Goal: Task Accomplishment & Management: Manage account settings

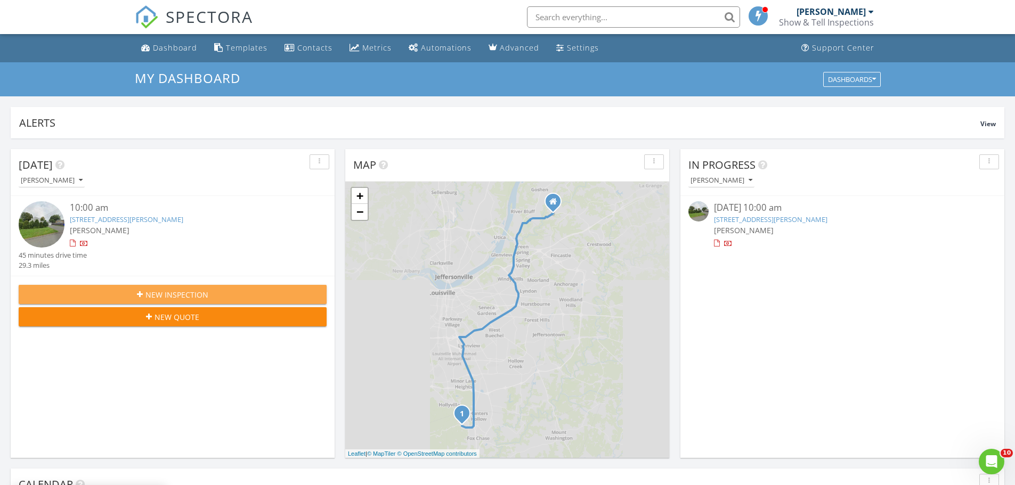
click at [201, 296] on span "New Inspection" at bounding box center [176, 294] width 63 height 11
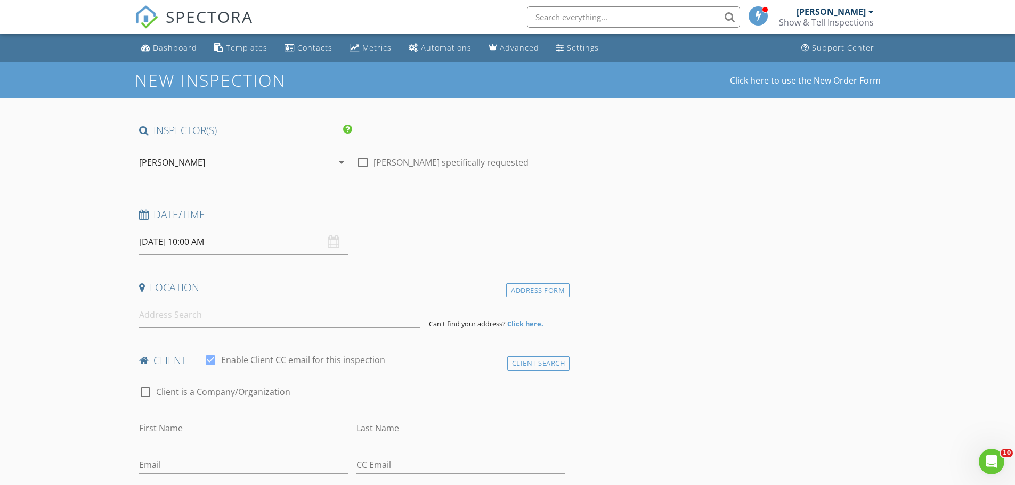
click at [157, 245] on input "08/28/2025 10:00 AM" at bounding box center [243, 242] width 209 height 26
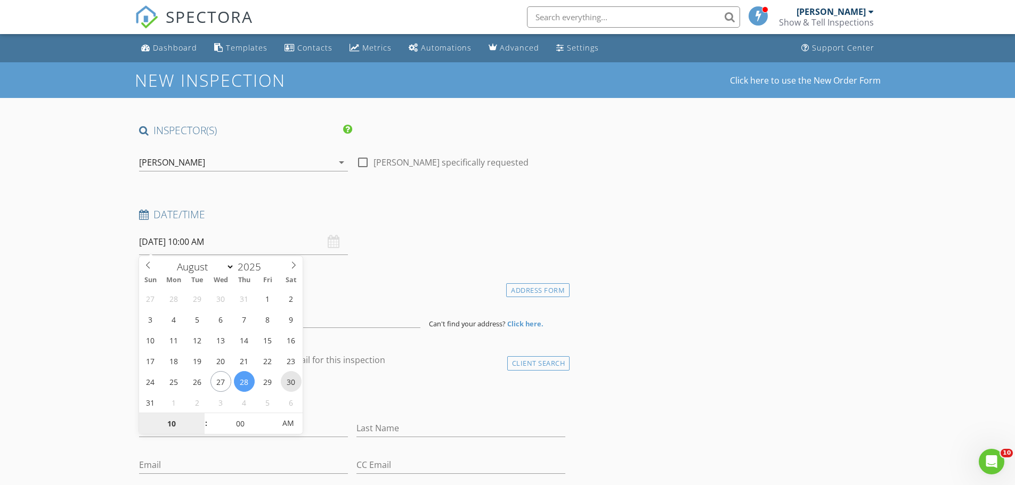
type input "08/30/2025 10:00 AM"
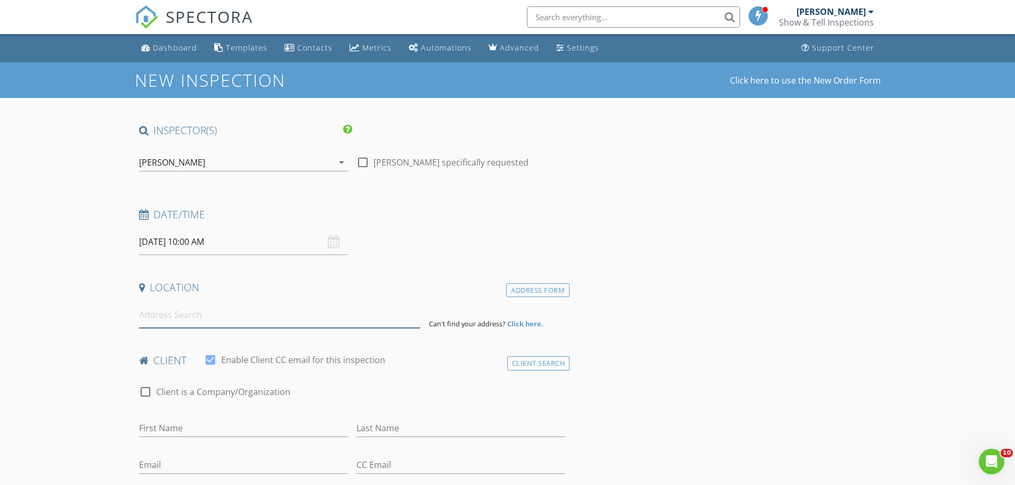
click at [191, 325] on input at bounding box center [279, 315] width 281 height 26
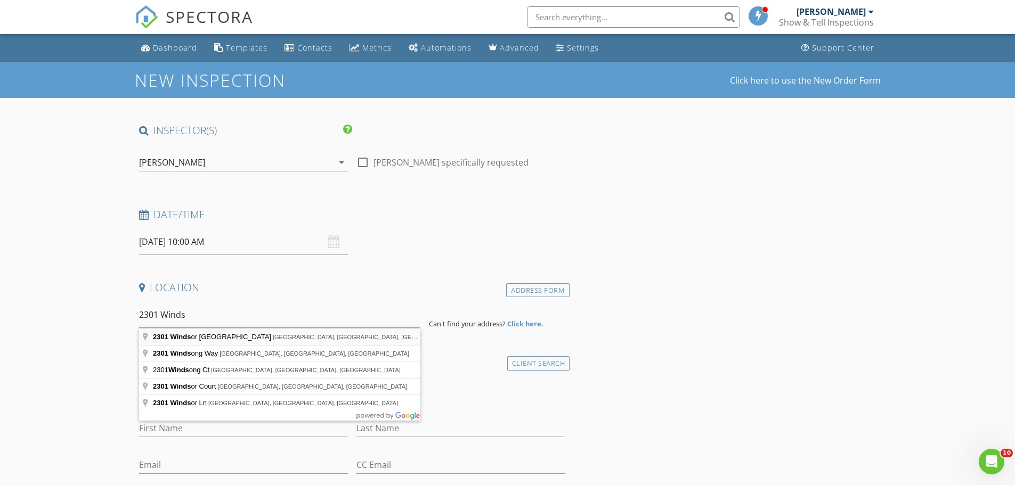
type input "2301 Windsor Forest Drive, Louisville, KY, USA"
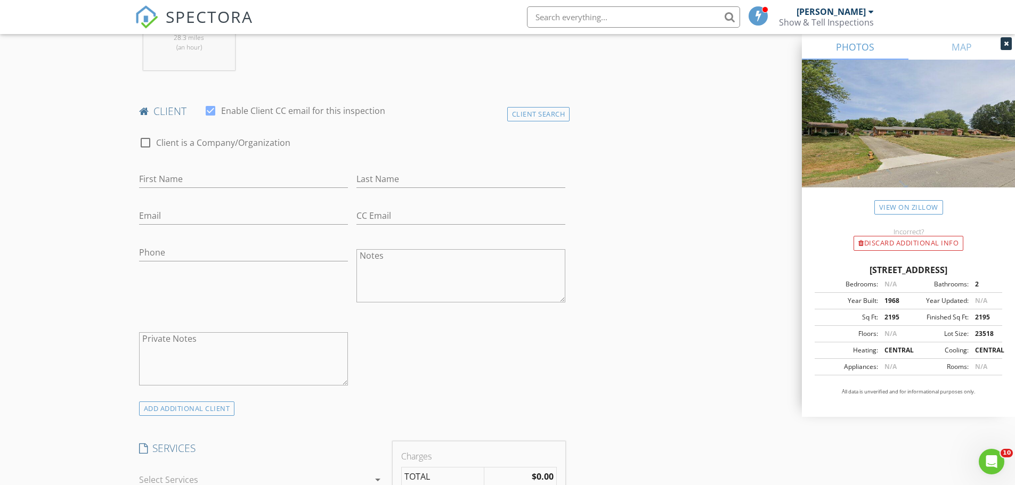
scroll to position [479, 0]
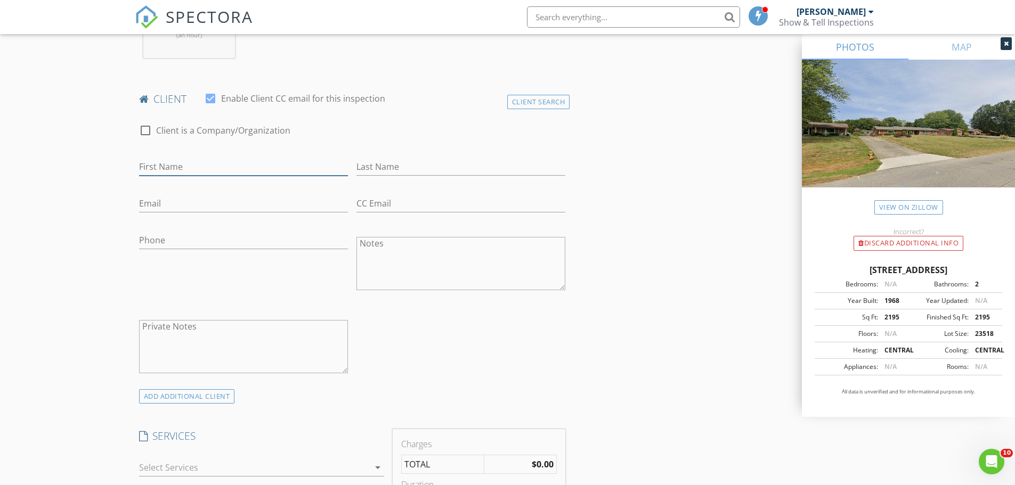
click at [210, 168] on input "First Name" at bounding box center [243, 167] width 209 height 18
type input "Heather"
type input "Simpson"
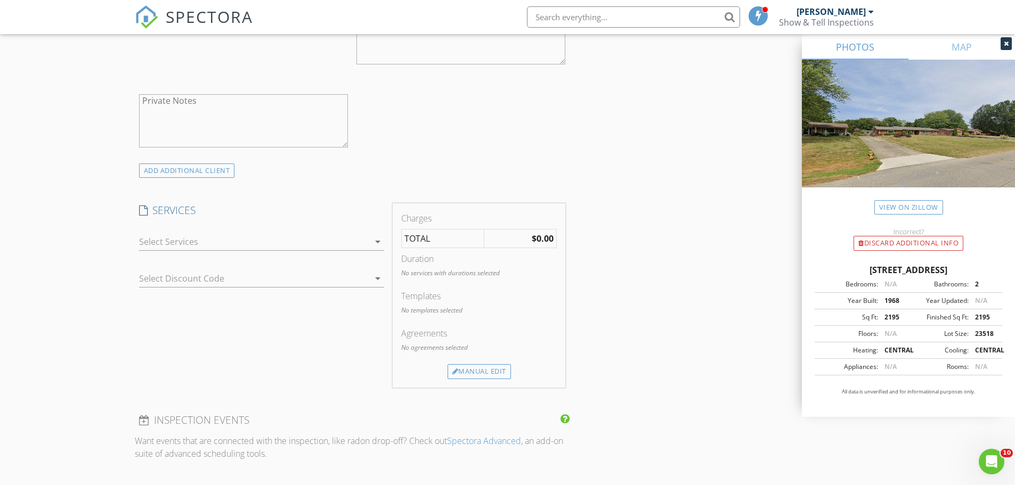
scroll to position [746, 0]
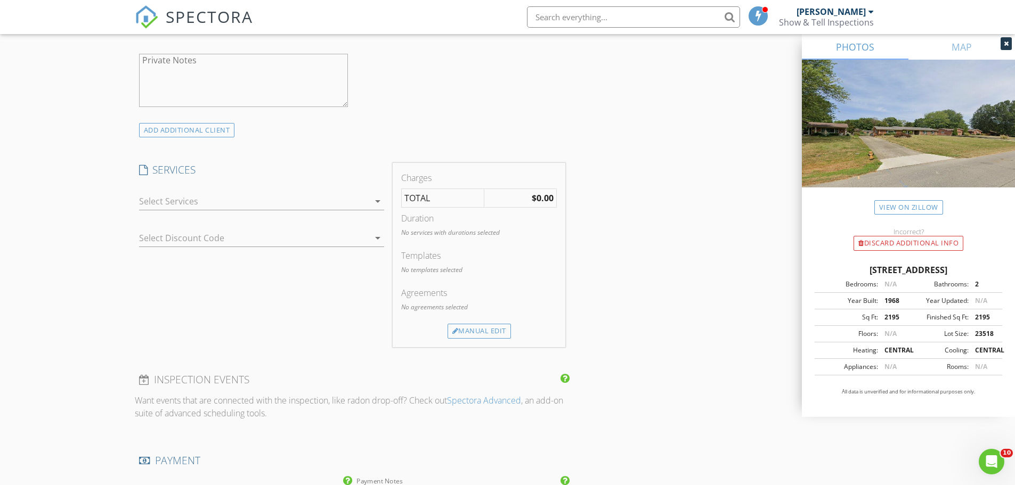
type input "heatherglidewell1@gmail.com"
click at [248, 205] on div at bounding box center [254, 201] width 230 height 17
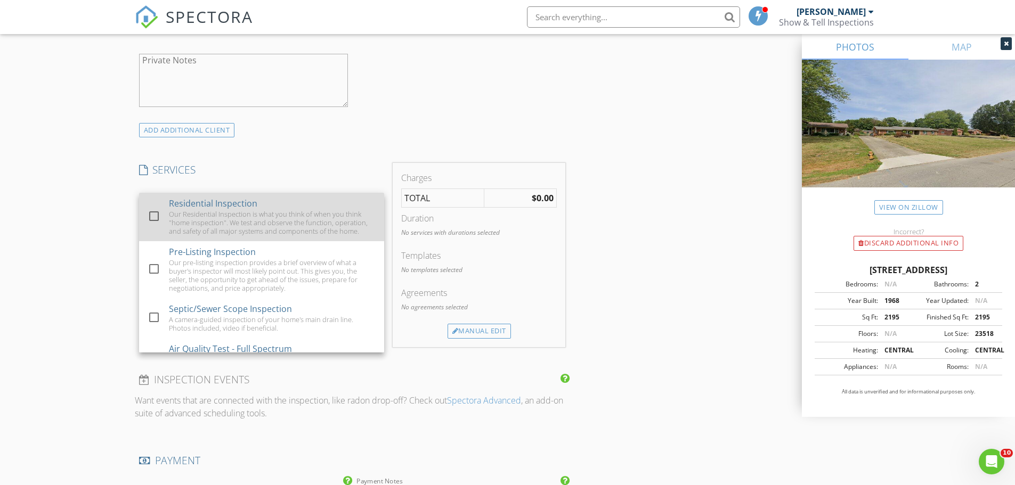
click at [243, 208] on div "Residential Inspection" at bounding box center [213, 203] width 88 height 13
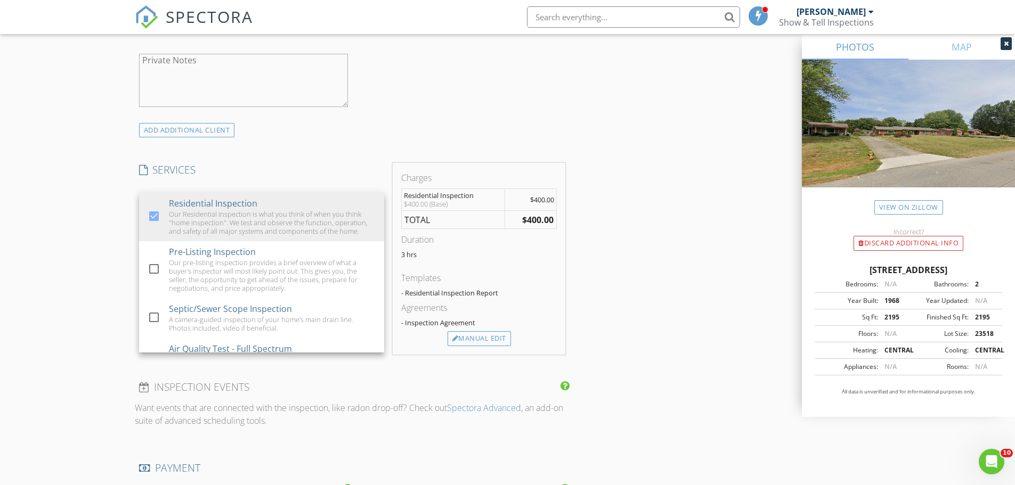
click at [87, 200] on div "New Inspection Click here to use the New Order Form INSPECTOR(S) check_box Bran…" at bounding box center [507, 237] width 1015 height 1841
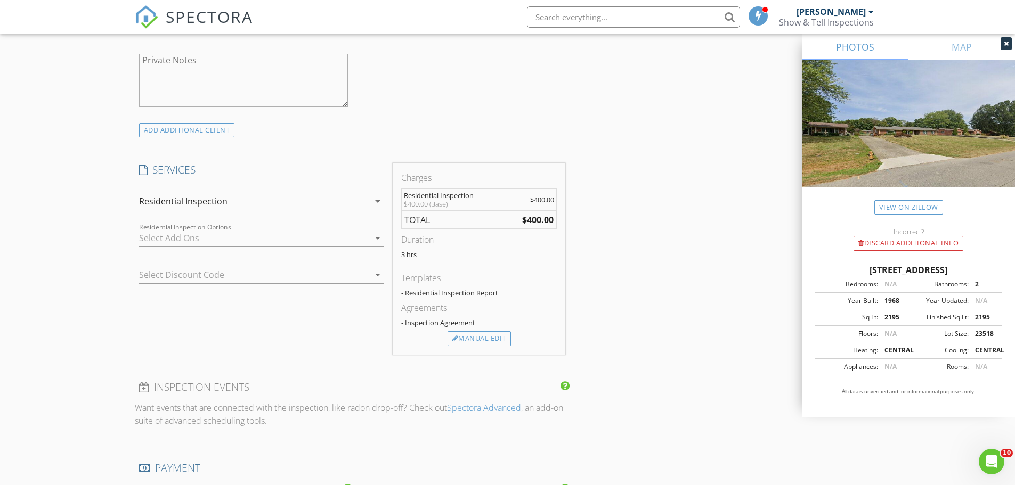
click at [189, 233] on div at bounding box center [254, 238] width 230 height 17
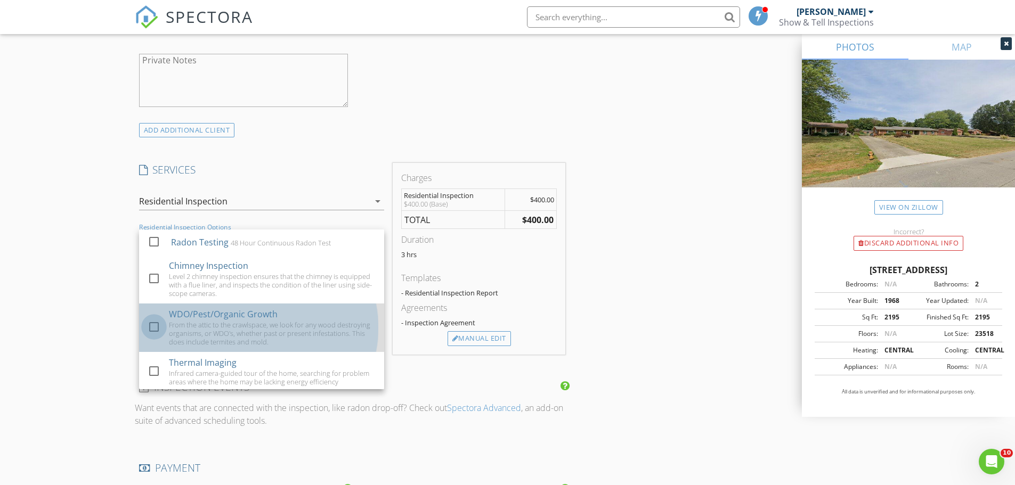
click at [152, 331] on div at bounding box center [154, 327] width 18 height 18
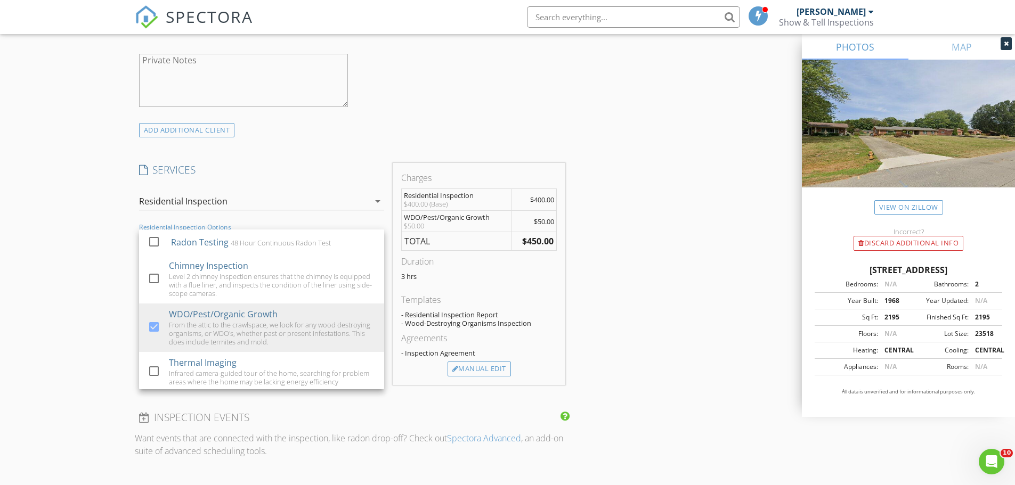
click at [75, 294] on div "New Inspection Click here to use the New Order Form INSPECTOR(S) check_box Bran…" at bounding box center [507, 252] width 1015 height 1871
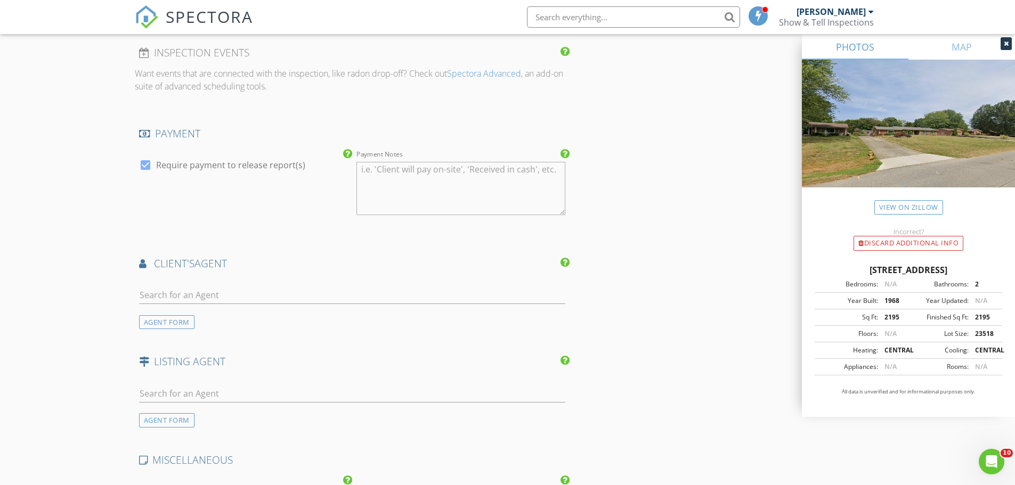
scroll to position [1225, 0]
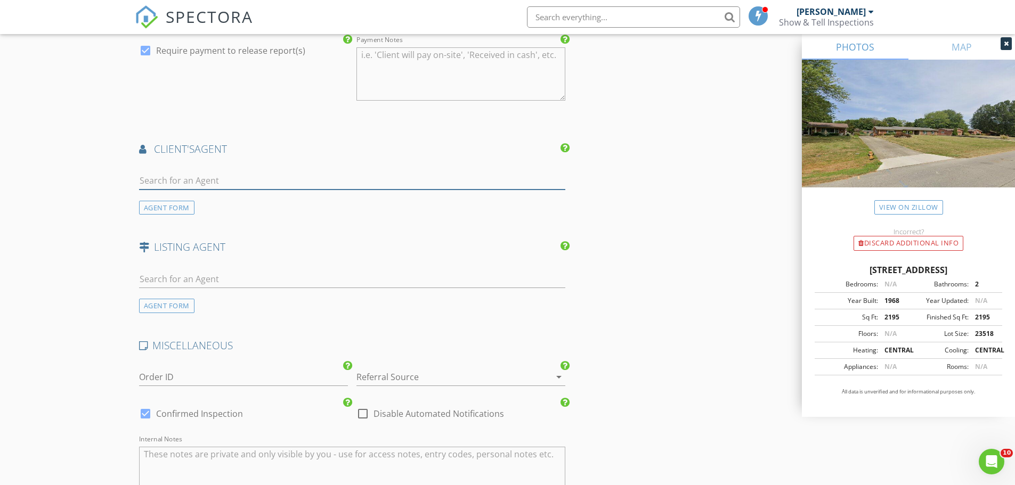
click at [247, 175] on input "text" at bounding box center [352, 181] width 427 height 18
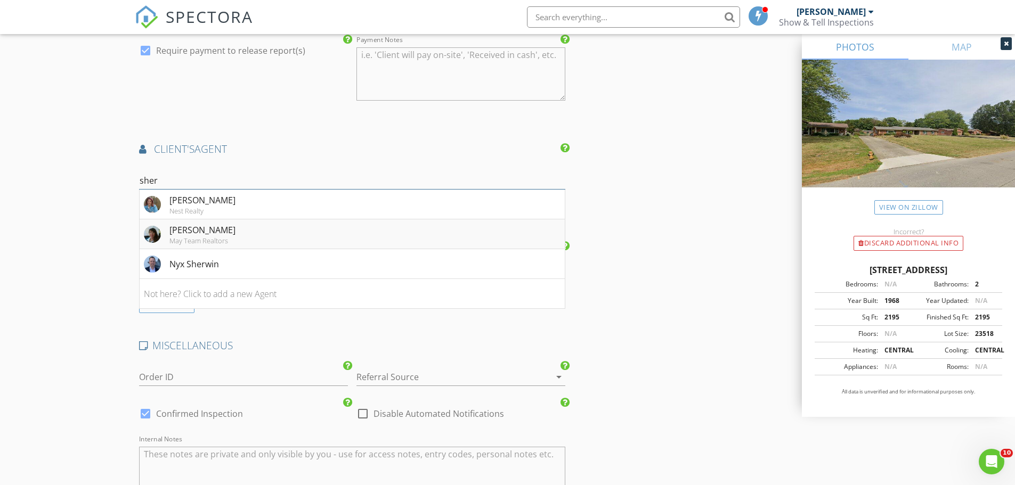
type input "sher"
click at [187, 229] on div "Sherree Sharp" at bounding box center [202, 230] width 66 height 13
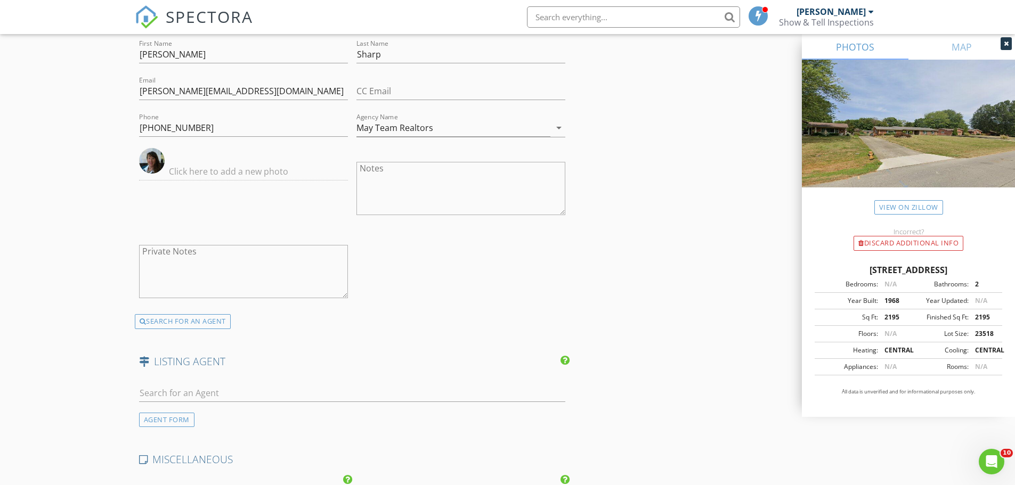
scroll to position [1598, 0]
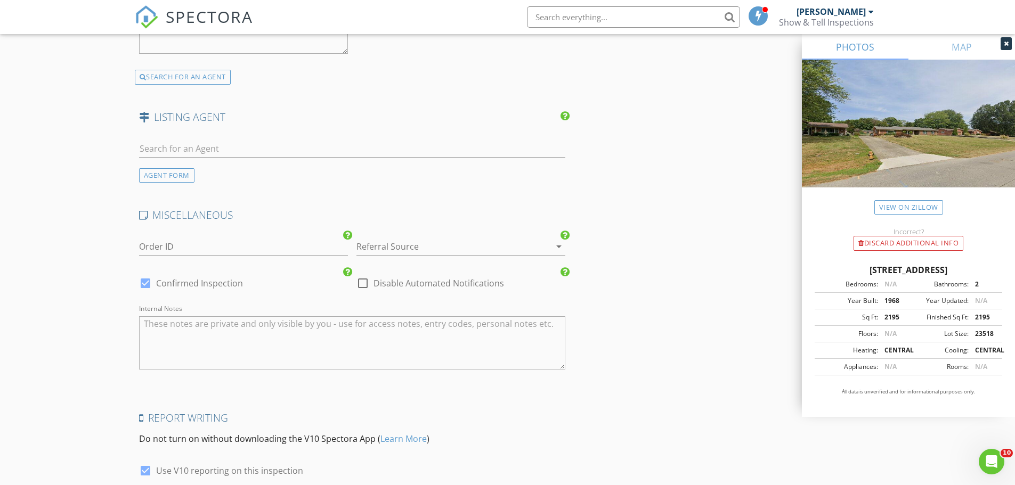
click at [392, 242] on div at bounding box center [445, 246] width 179 height 17
click at [0, 0] on div "Real Estate Agent" at bounding box center [0, 0] width 0 height 0
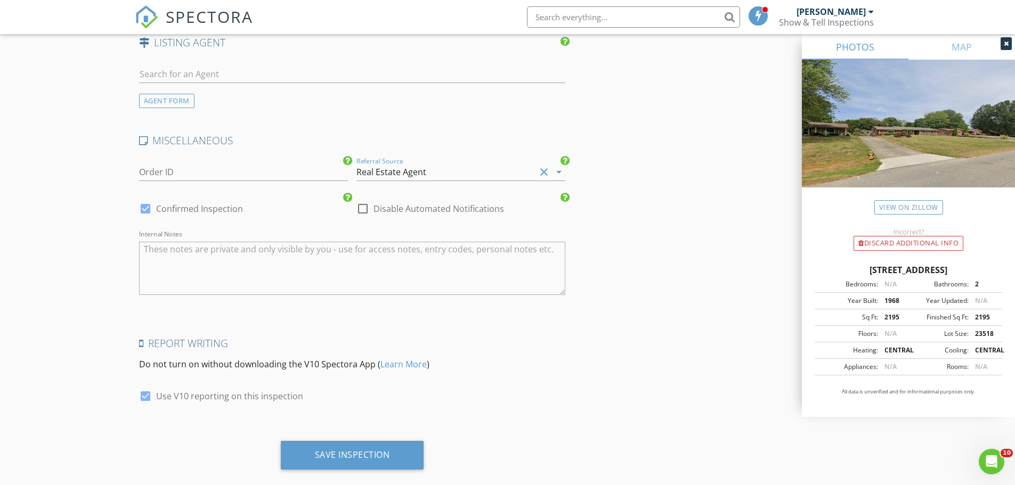
scroll to position [1691, 0]
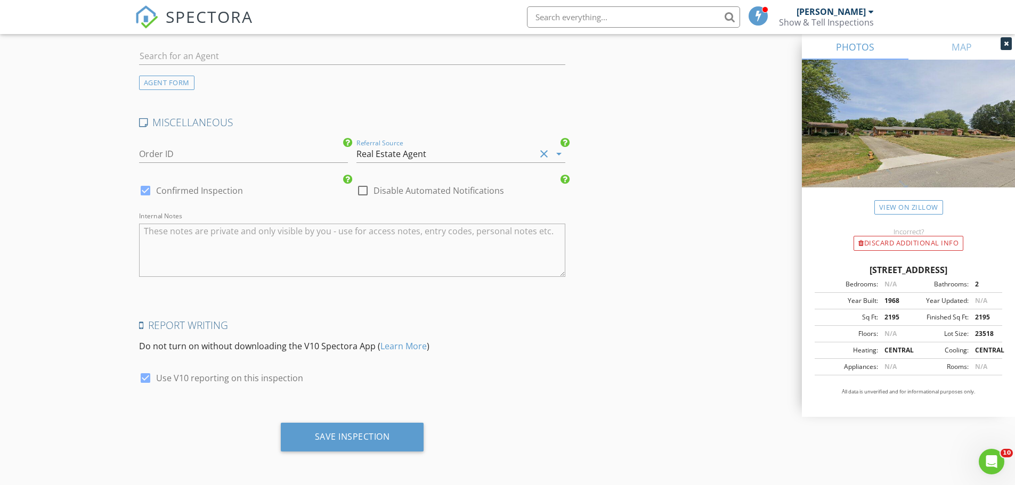
click at [148, 192] on div at bounding box center [145, 191] width 18 height 18
checkbox input "false"
checkbox input "true"
click at [348, 444] on div "Save Inspection" at bounding box center [352, 437] width 143 height 29
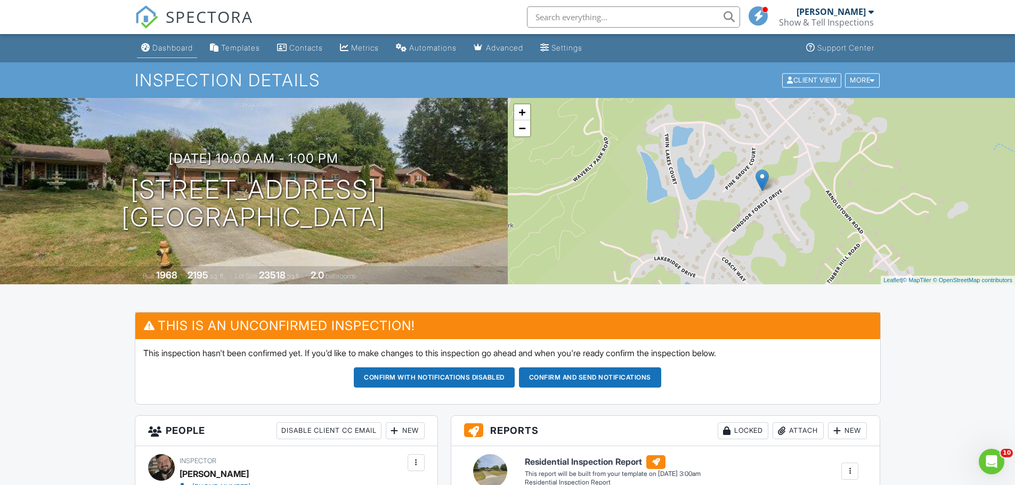
click at [178, 47] on div "Dashboard" at bounding box center [172, 47] width 40 height 9
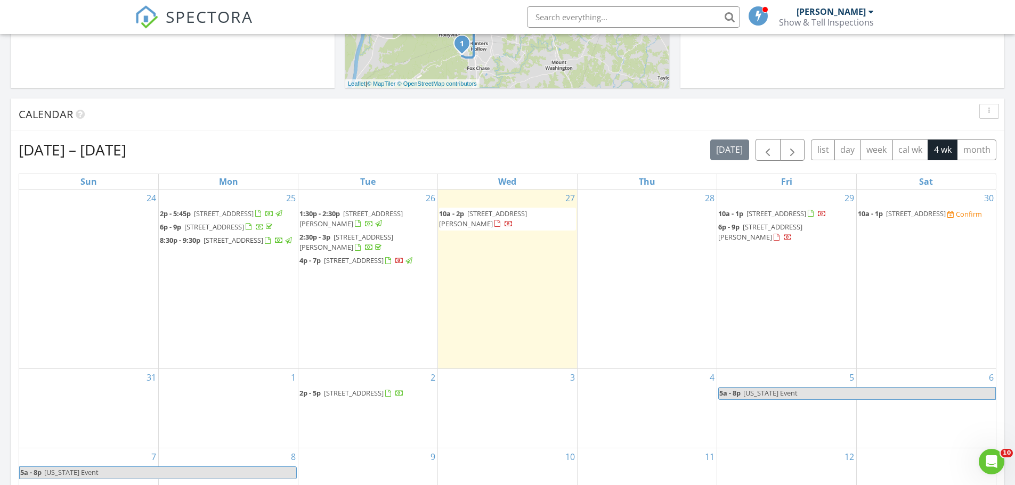
scroll to position [373, 0]
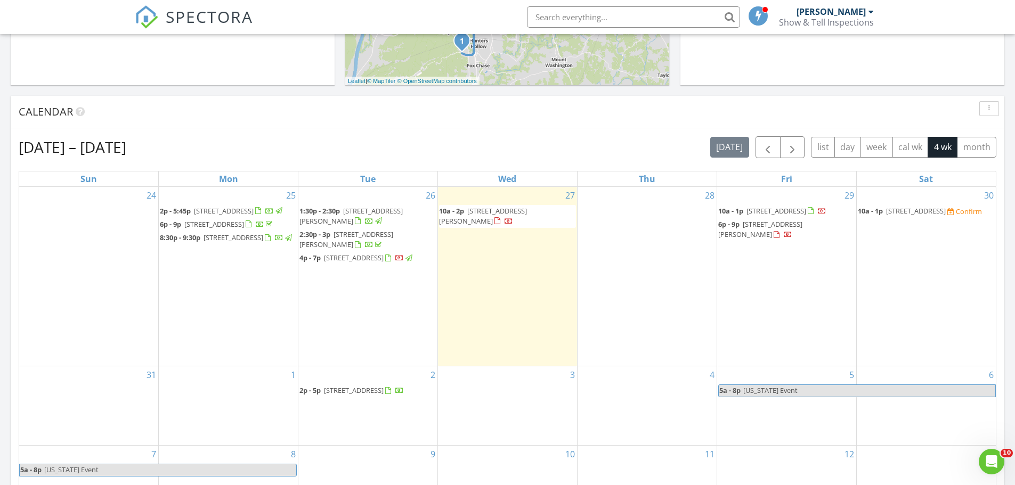
click at [351, 258] on span "2317 Magazine St, Louisville 40211" at bounding box center [354, 258] width 60 height 10
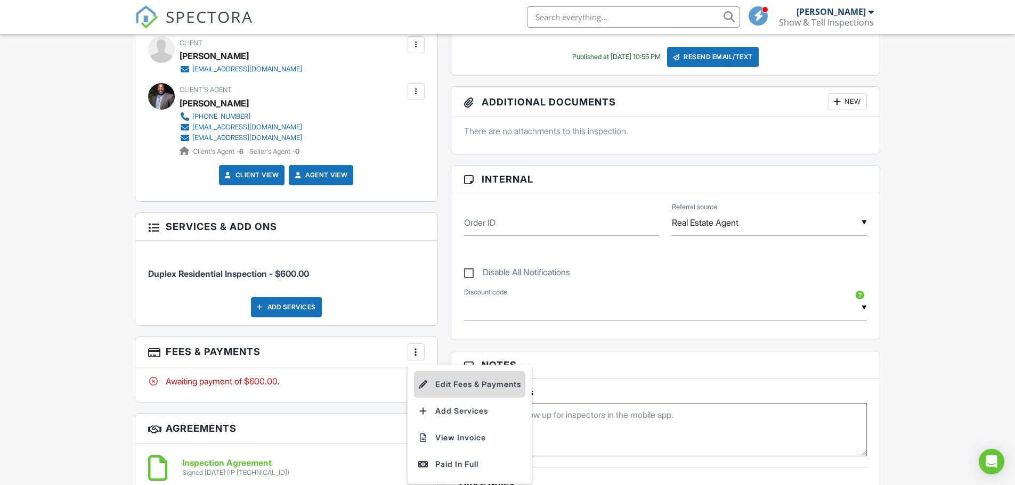
click at [444, 382] on li "Edit Fees & Payments" at bounding box center [469, 384] width 111 height 27
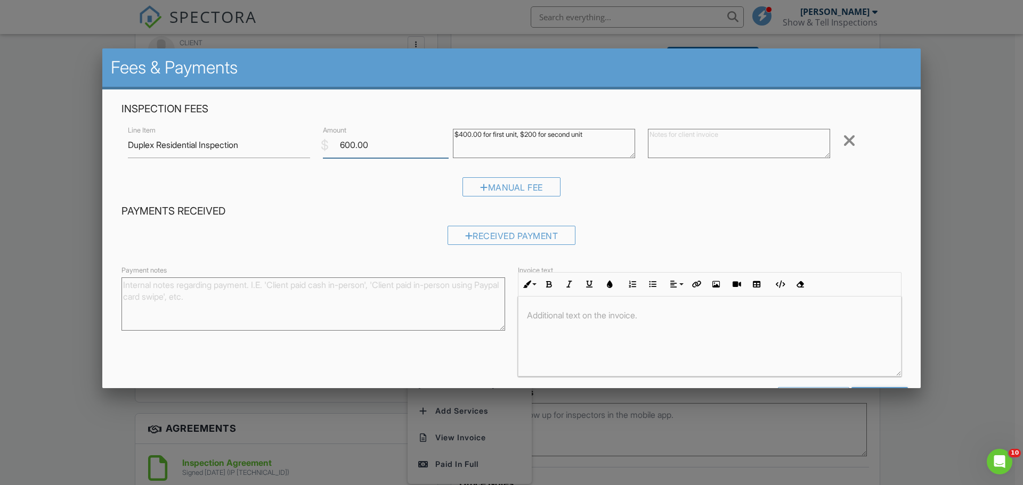
drag, startPoint x: 342, startPoint y: 148, endPoint x: 258, endPoint y: 141, distance: 84.5
click at [258, 141] on div "Line Item Duplex Residential Inspection $ Amount 600.00 $400.00 for first unit,…" at bounding box center [511, 145] width 780 height 43
type input "400.00"
drag, startPoint x: 599, startPoint y: 136, endPoint x: 395, endPoint y: 105, distance: 206.3
click at [395, 105] on div "Inspection Fees Line Item Duplex Residential Inspection $ Amount 400.00 $400.00…" at bounding box center [511, 153] width 793 height 102
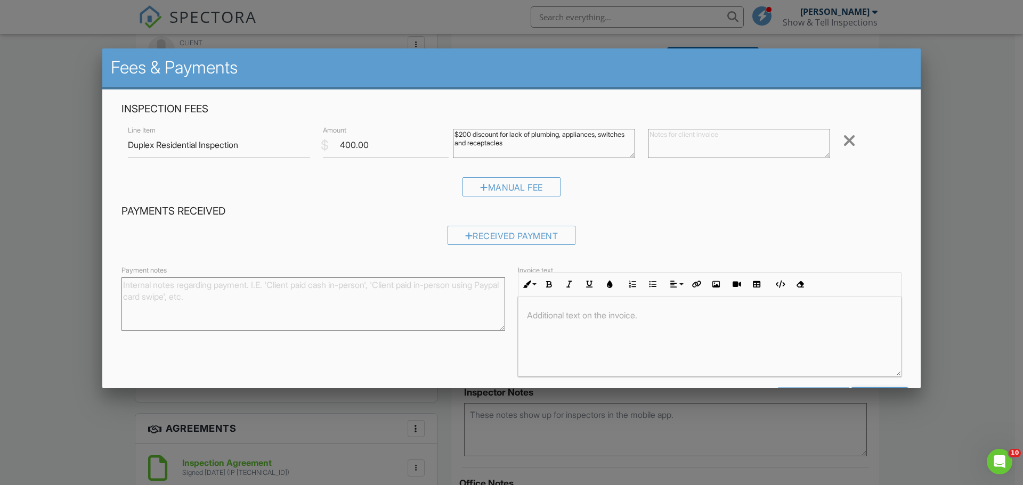
drag, startPoint x: 495, startPoint y: 142, endPoint x: 477, endPoint y: 144, distance: 18.2
click at [477, 144] on textarea "$400.00 for first unit, $200 for second unit" at bounding box center [544, 143] width 182 height 29
click at [541, 142] on textarea "$400.00 for first unit, $200 for second unit" at bounding box center [544, 143] width 182 height 29
click at [617, 136] on textarea "$400.00 for first unit, $200 for second unit" at bounding box center [544, 143] width 182 height 29
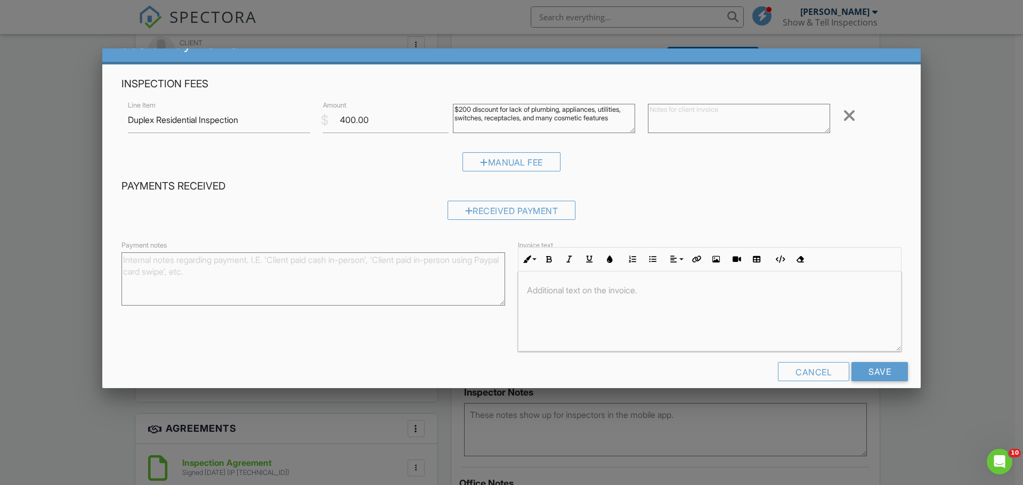
scroll to position [39, 0]
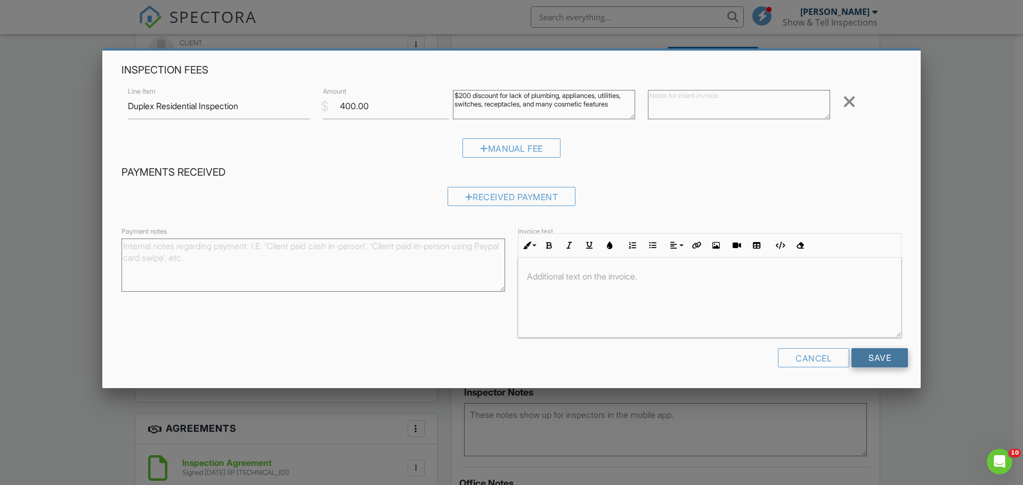
type textarea "$200 discount for lack of plumbing, appliances, utilities, switches, receptacle…"
click at [878, 359] on input "Save" at bounding box center [879, 357] width 56 height 19
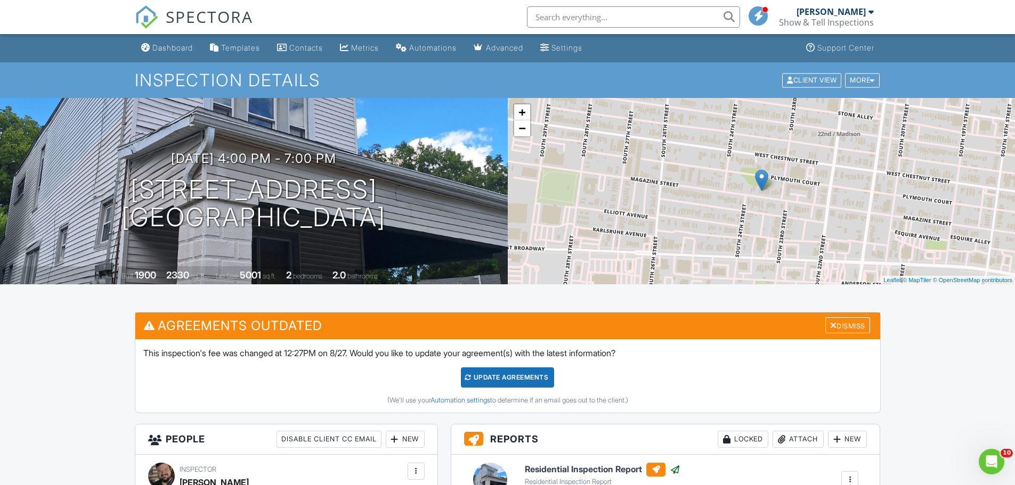
click at [514, 380] on div "Update Agreements" at bounding box center [507, 378] width 93 height 20
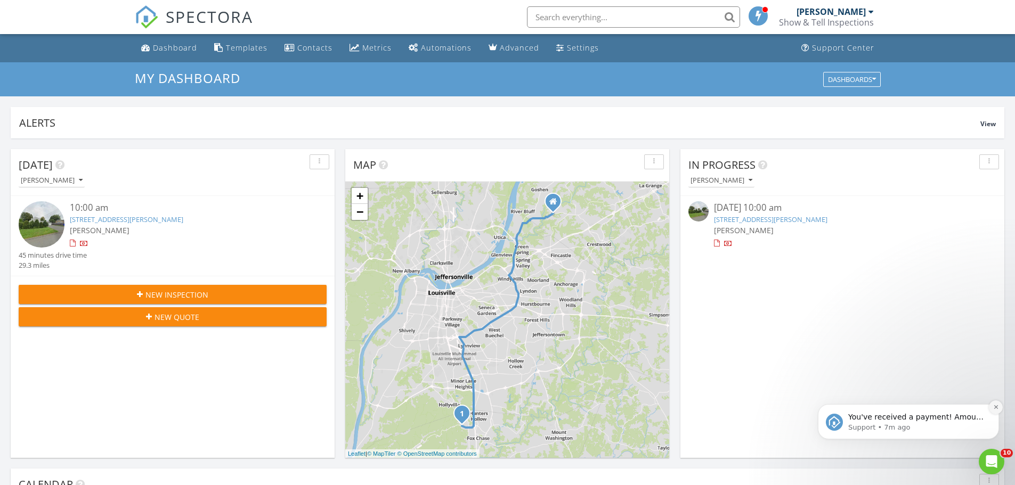
click at [993, 406] on icon "Dismiss notification" at bounding box center [996, 407] width 6 height 6
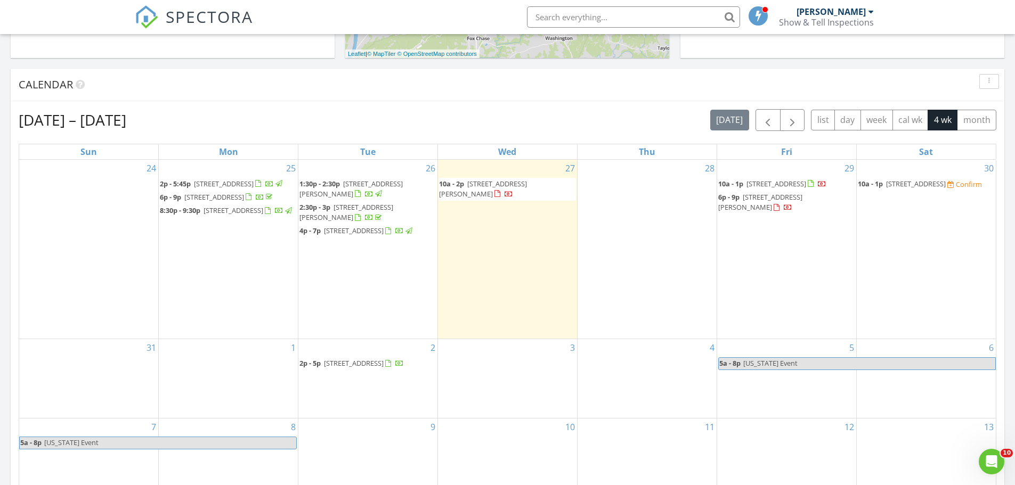
scroll to position [426, 0]
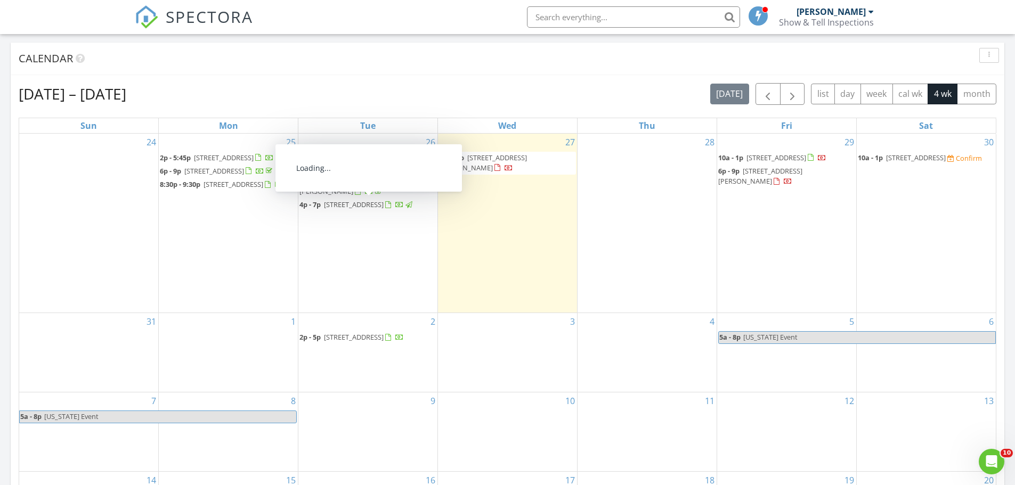
click at [377, 207] on span "2317 Magazine St, Louisville 40211" at bounding box center [354, 205] width 60 height 10
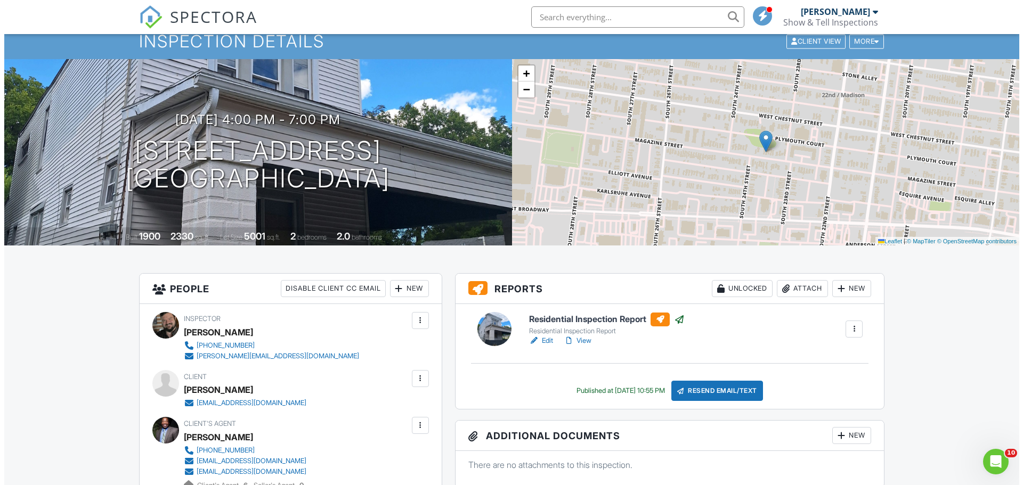
scroll to position [107, 0]
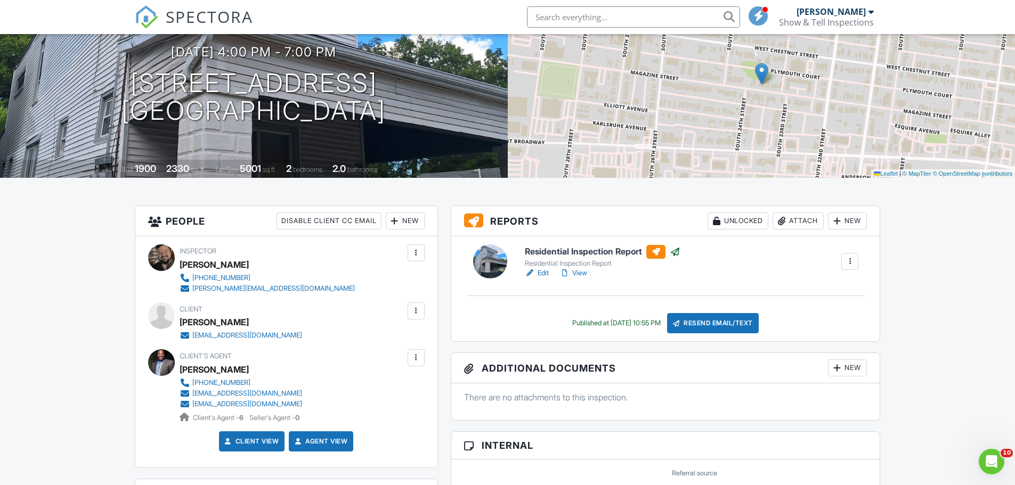
click at [711, 319] on div "Resend Email/Text" at bounding box center [713, 323] width 92 height 20
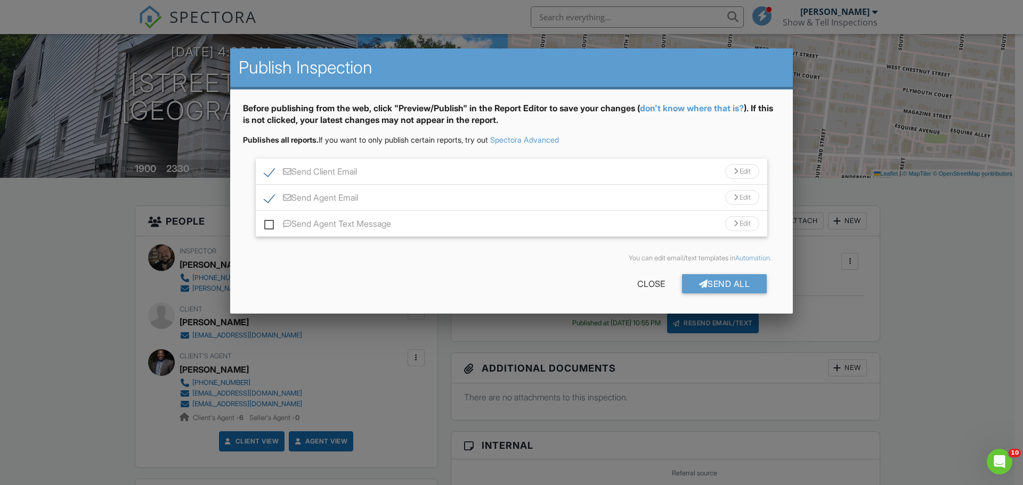
click at [272, 175] on label "Send Client Email" at bounding box center [310, 173] width 93 height 13
checkbox input "false"
click at [723, 278] on div "Send All" at bounding box center [724, 283] width 85 height 19
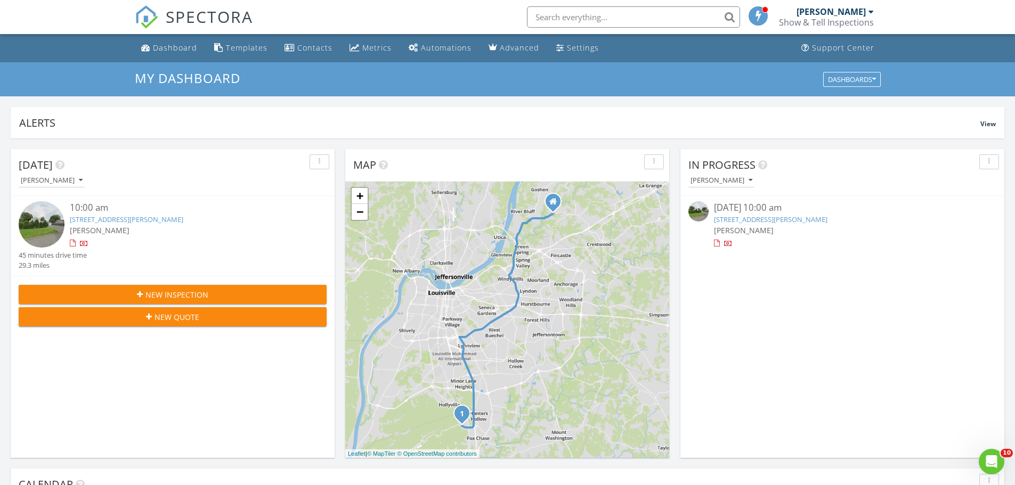
click at [791, 218] on link "[STREET_ADDRESS][PERSON_NAME]" at bounding box center [770, 220] width 113 height 10
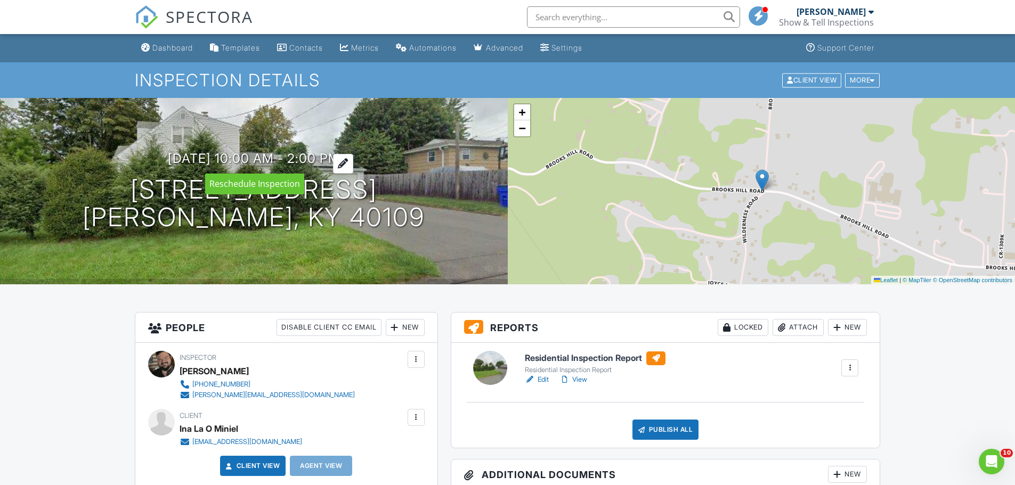
click at [204, 157] on h3 "08/27/2025 10:00 am - 2:00 pm" at bounding box center [254, 158] width 172 height 14
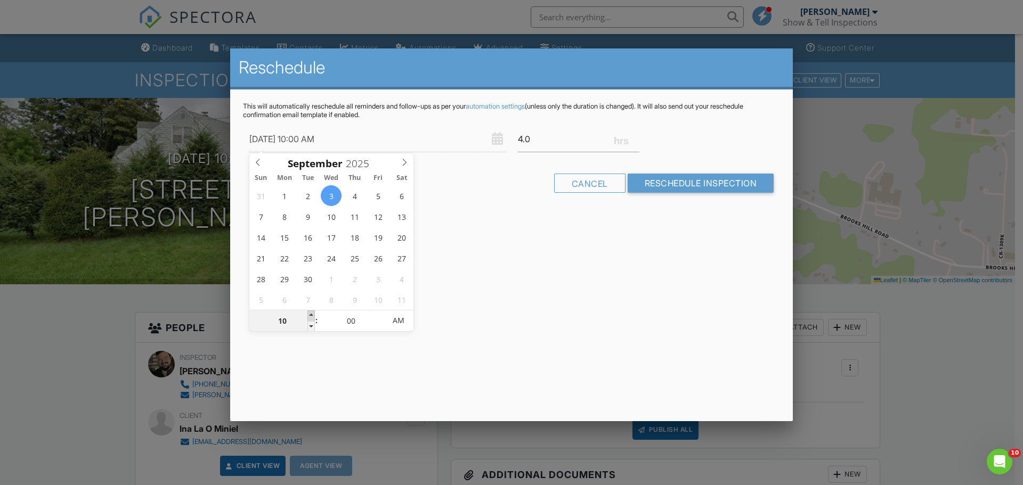
type input "09/03/2025 11:00 AM"
type input "11"
click at [311, 313] on span at bounding box center [310, 316] width 7 height 11
type input "09/03/2025 12:00 PM"
type input "12"
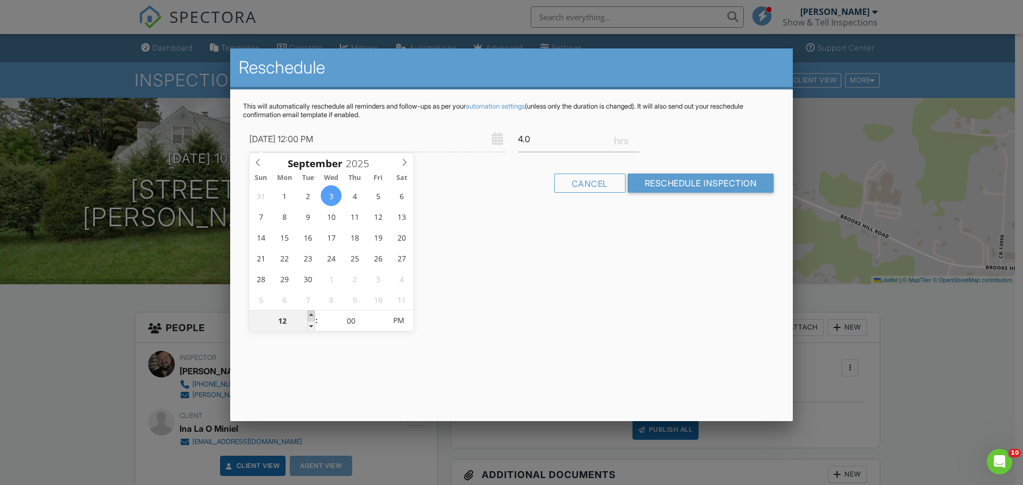
click at [311, 313] on span at bounding box center [310, 316] width 7 height 11
type input "09/03/2025 1:00 PM"
type input "01"
click at [311, 313] on span at bounding box center [310, 316] width 7 height 11
type input "09/03/2025 2:00 PM"
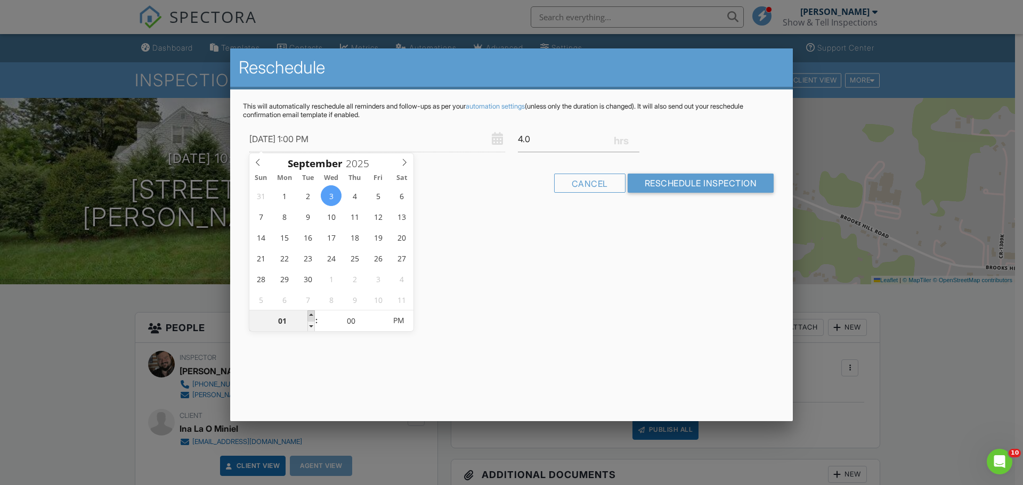
type input "02"
click at [311, 313] on span at bounding box center [310, 316] width 7 height 11
click at [533, 279] on div "Reschedule This will automatically reschedule all reminders and follow-ups as p…" at bounding box center [511, 234] width 563 height 373
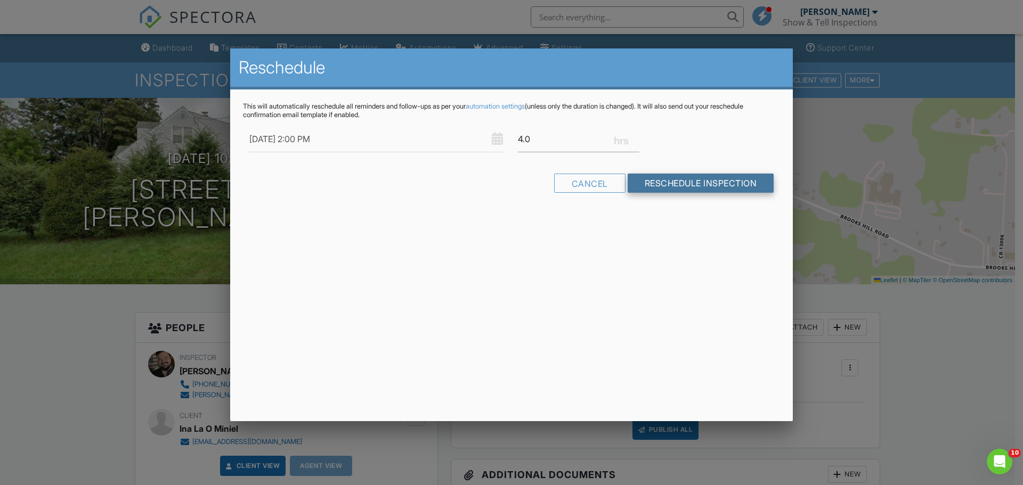
click at [708, 189] on input "Reschedule Inspection" at bounding box center [701, 183] width 146 height 19
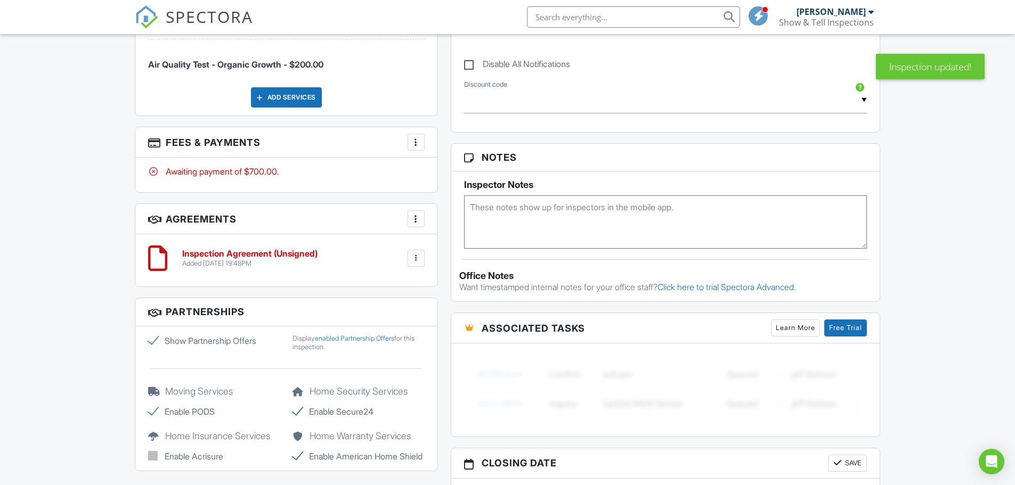
click at [412, 139] on div at bounding box center [416, 142] width 11 height 11
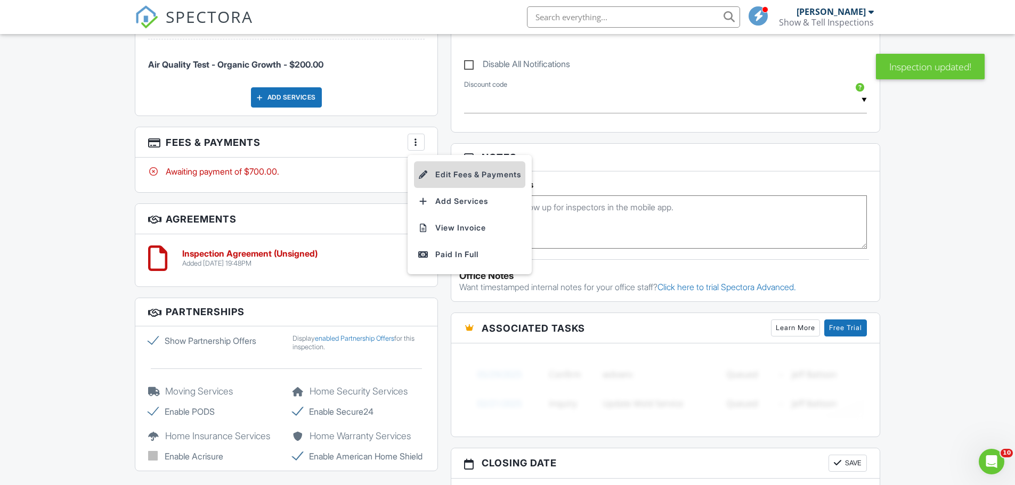
click at [461, 170] on li "Edit Fees & Payments" at bounding box center [469, 174] width 111 height 27
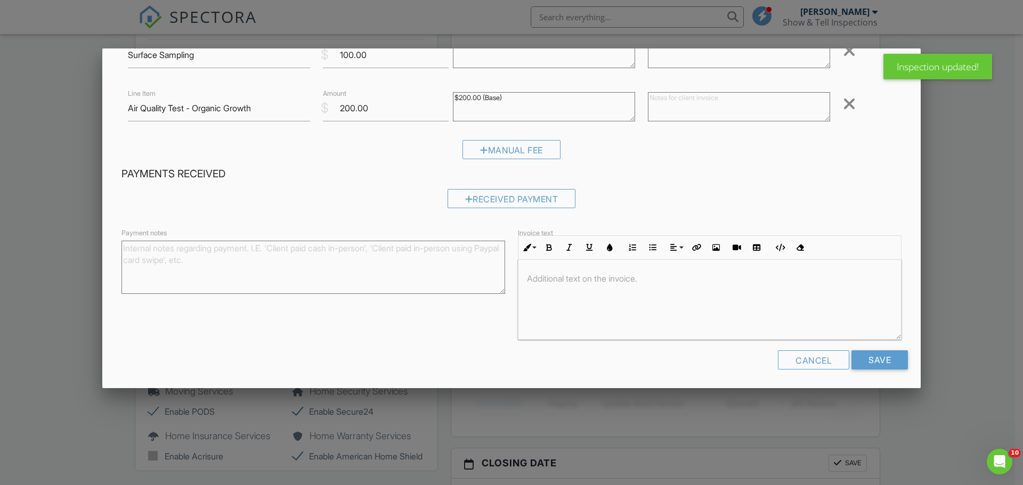
scroll to position [146, 0]
click at [504, 187] on div "Received Payment" at bounding box center [511, 196] width 128 height 19
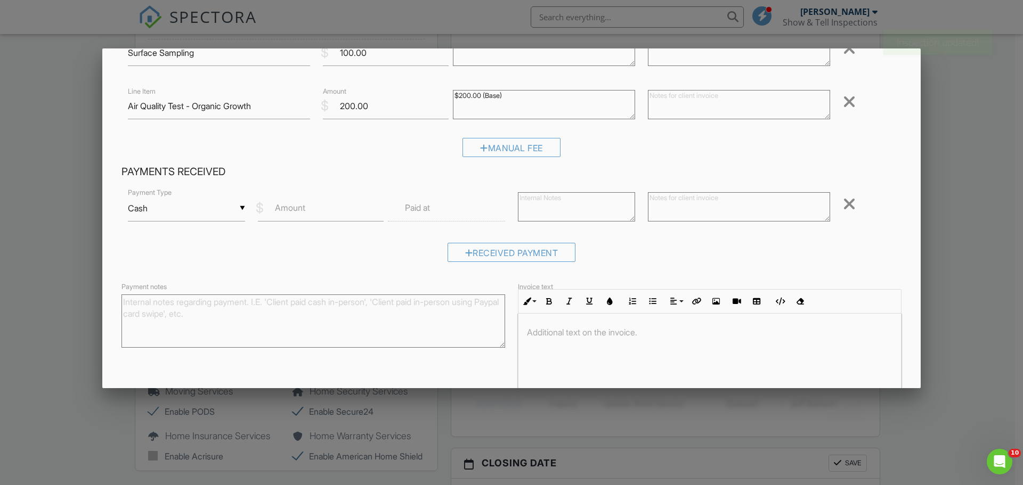
click at [284, 208] on label "Amount" at bounding box center [290, 208] width 30 height 12
click at [284, 208] on input "Amount" at bounding box center [321, 209] width 126 height 26
type input "300"
click at [679, 205] on textarea at bounding box center [739, 206] width 182 height 29
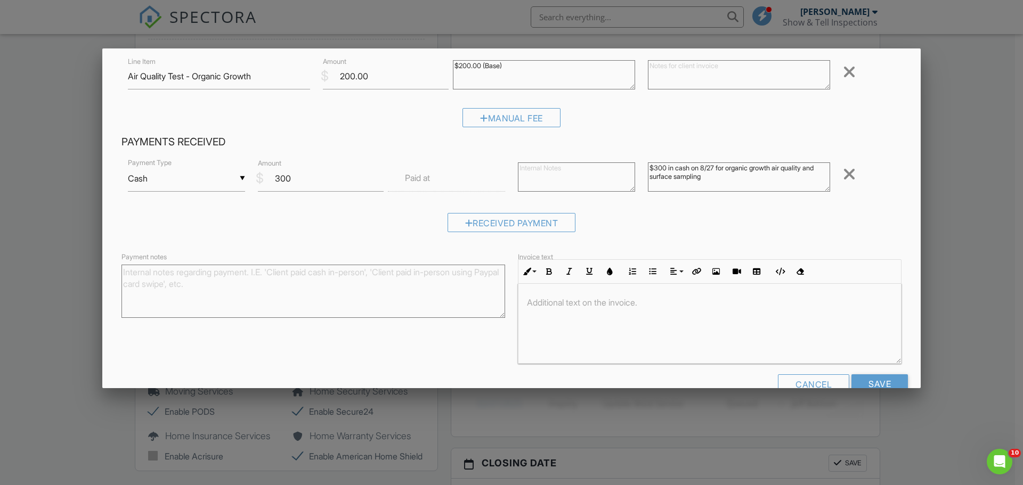
scroll to position [202, 0]
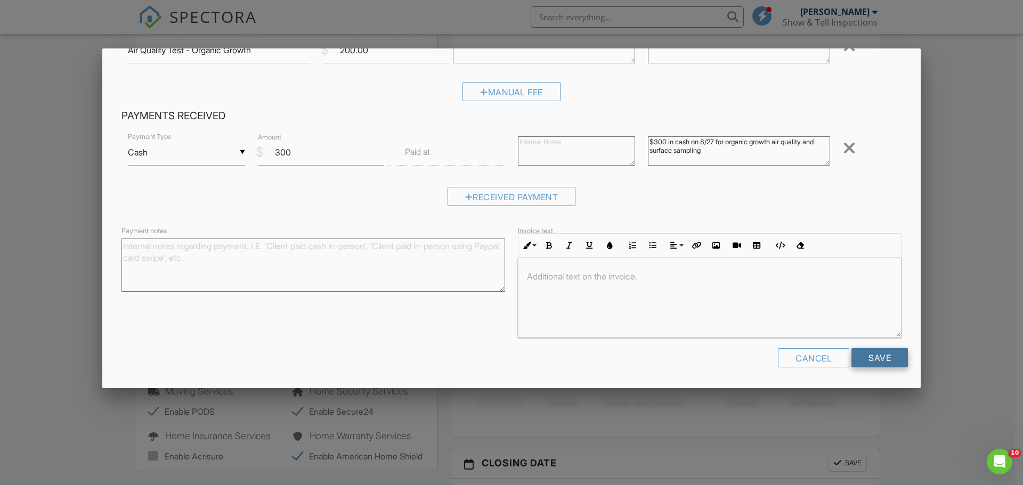
type textarea "$300 in cash on 8/27 for organic growth air quality and surface sampling"
click at [871, 355] on input "Save" at bounding box center [879, 357] width 56 height 19
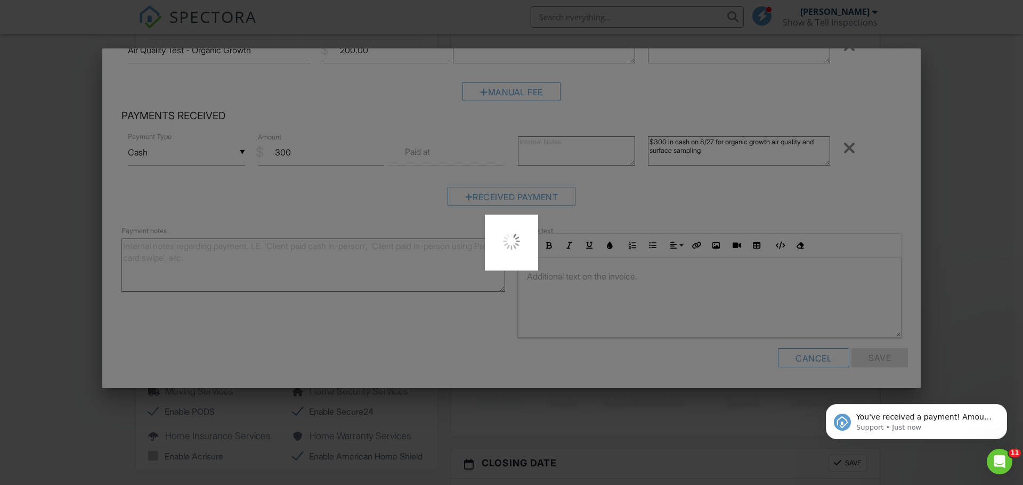
scroll to position [0, 0]
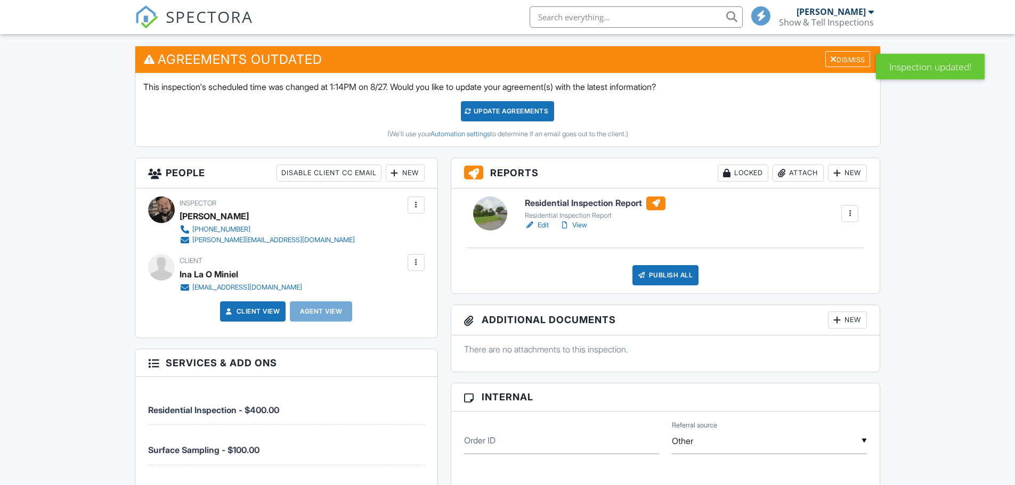
scroll to position [266, 0]
click at [520, 109] on div "Update Agreements" at bounding box center [507, 111] width 93 height 20
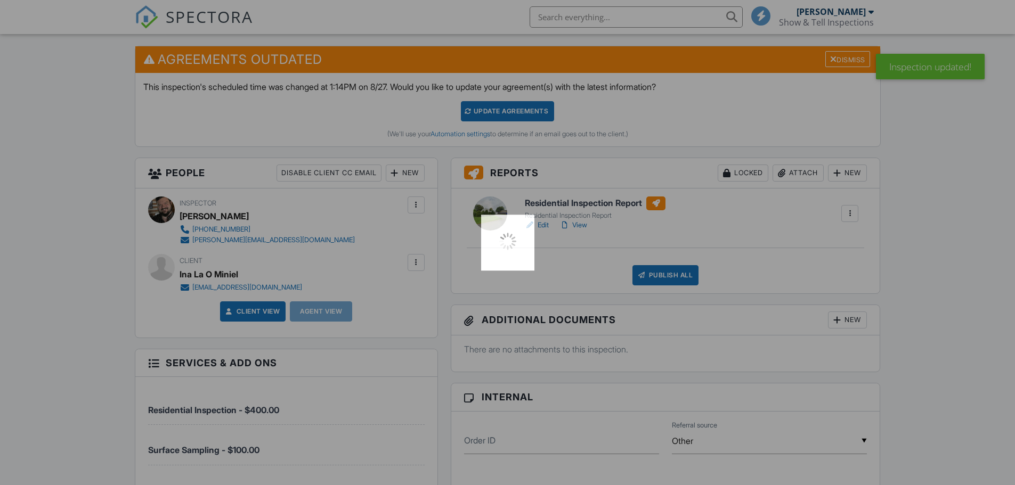
scroll to position [0, 0]
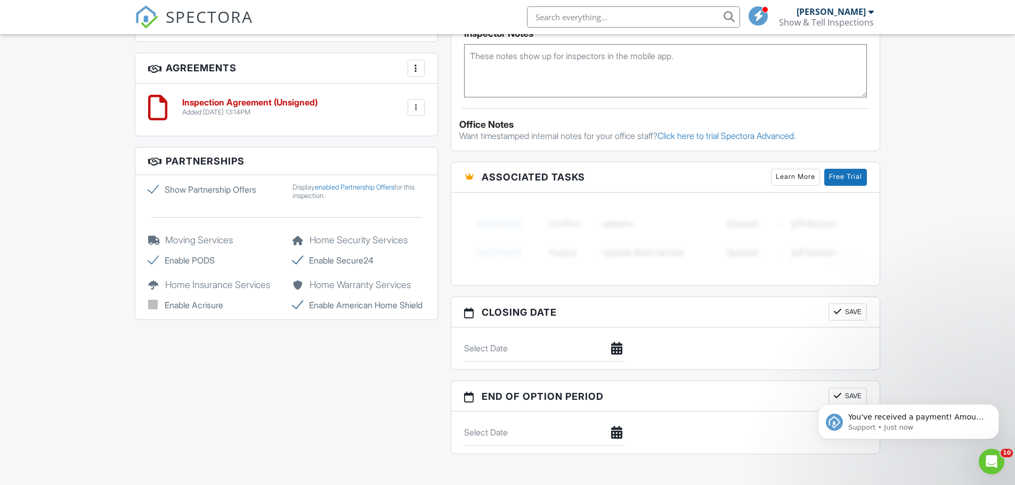
scroll to position [639, 0]
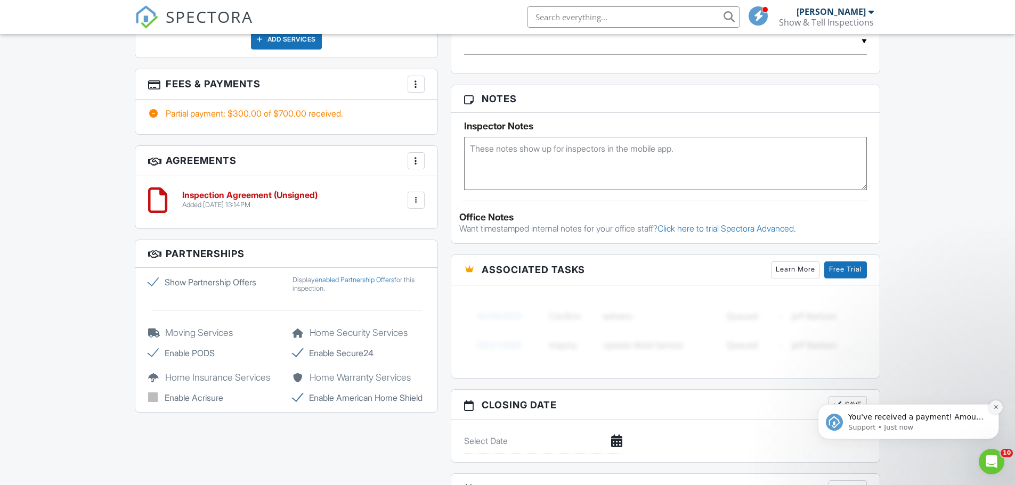
click at [995, 408] on icon "Dismiss notification" at bounding box center [996, 407] width 6 height 6
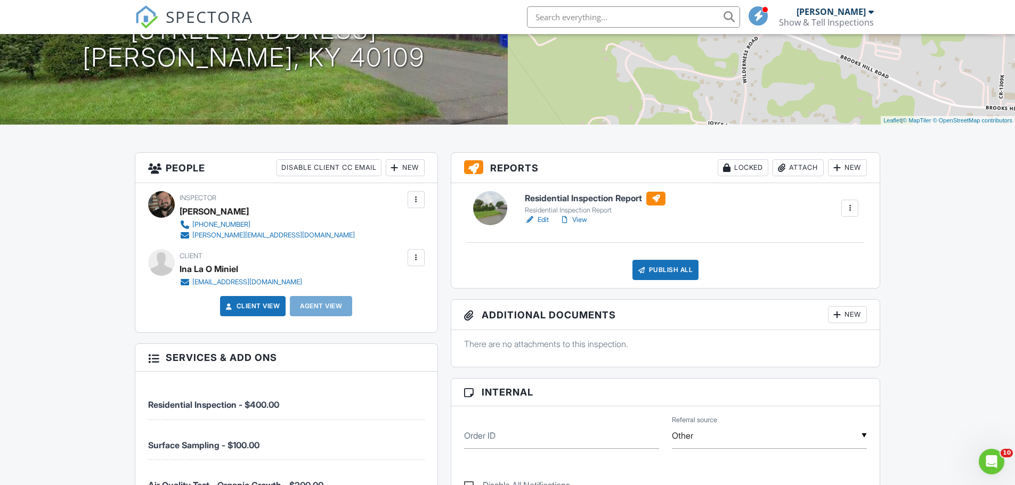
scroll to position [0, 0]
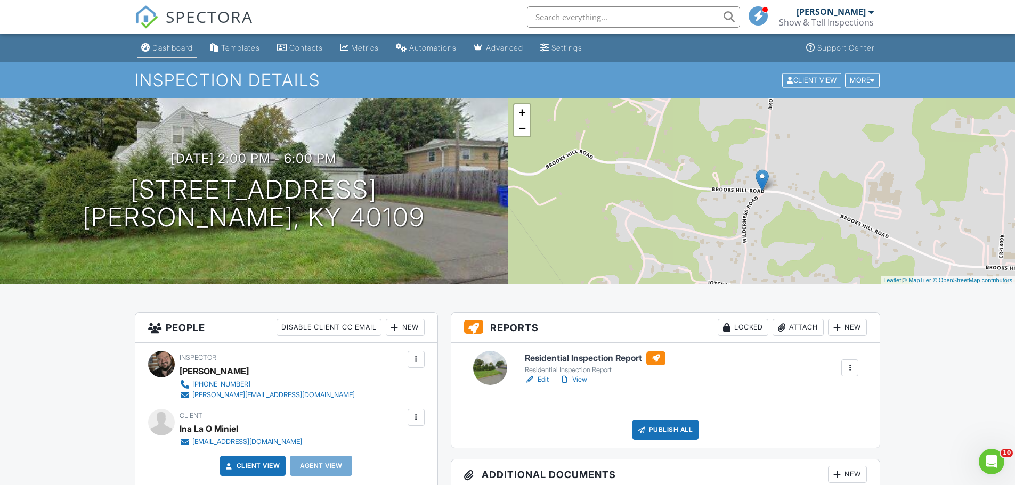
click at [162, 45] on div "Dashboard" at bounding box center [172, 47] width 40 height 9
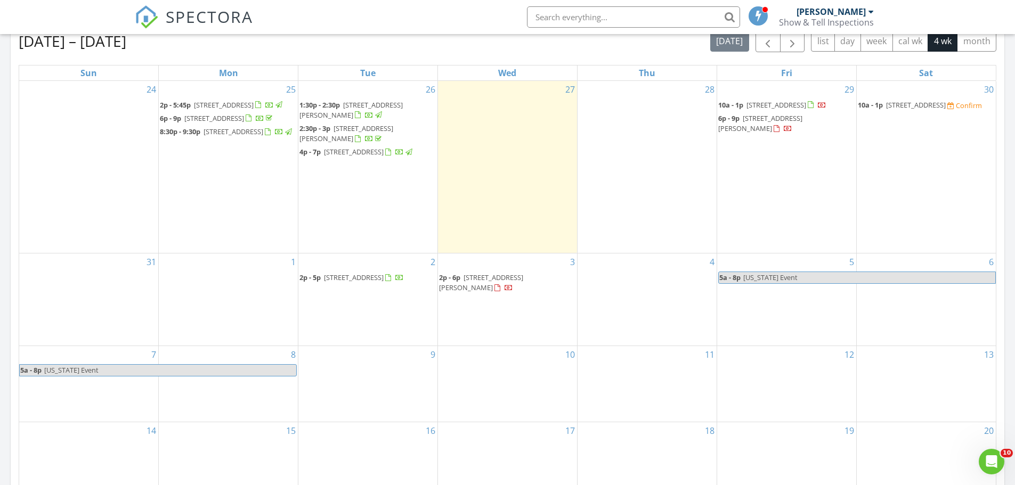
scroll to position [479, 0]
